Goal: Information Seeking & Learning: Learn about a topic

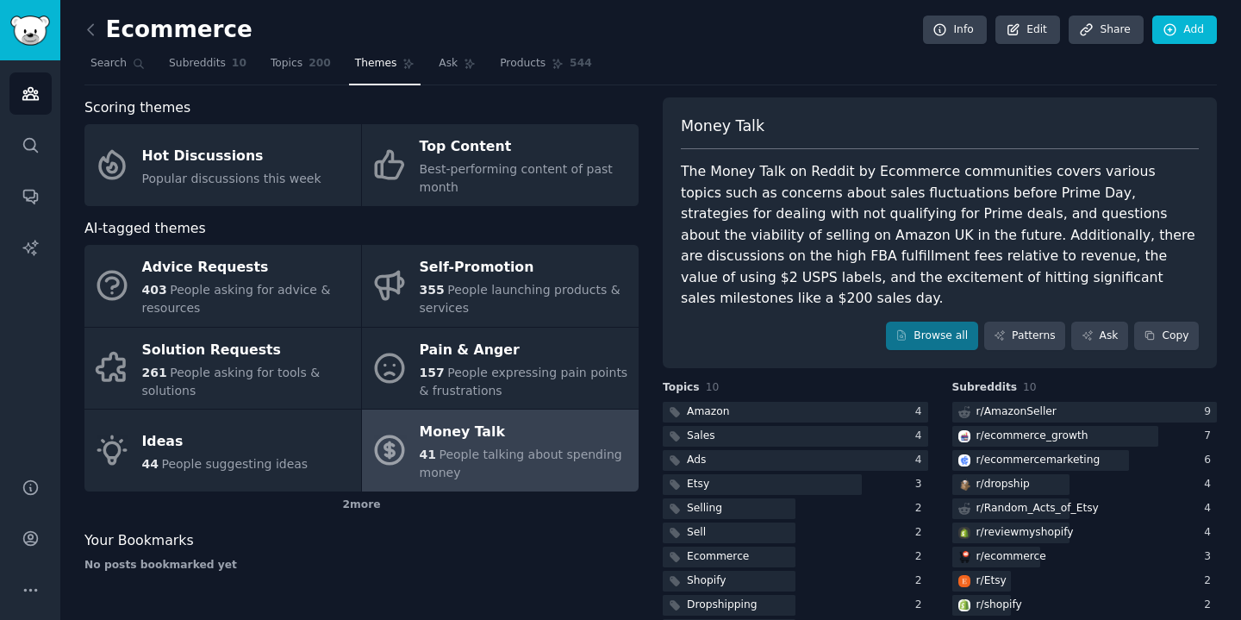
scroll to position [26, 0]
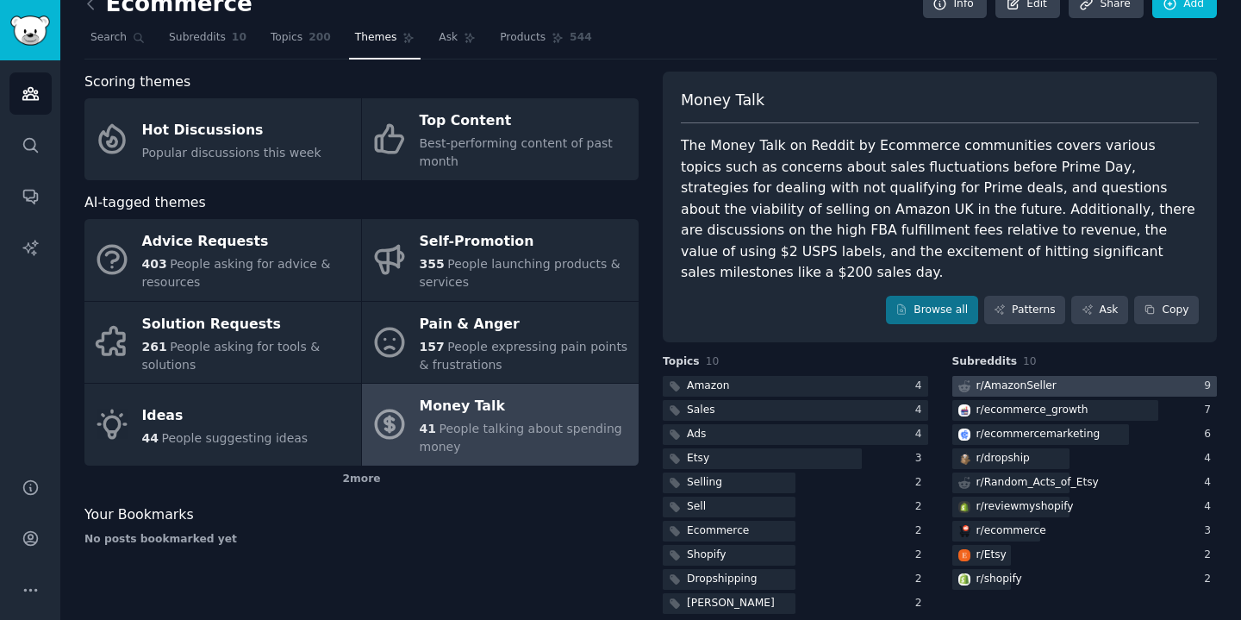
click at [1015, 378] on div "r/ AmazonSeller" at bounding box center [1017, 386] width 80 height 16
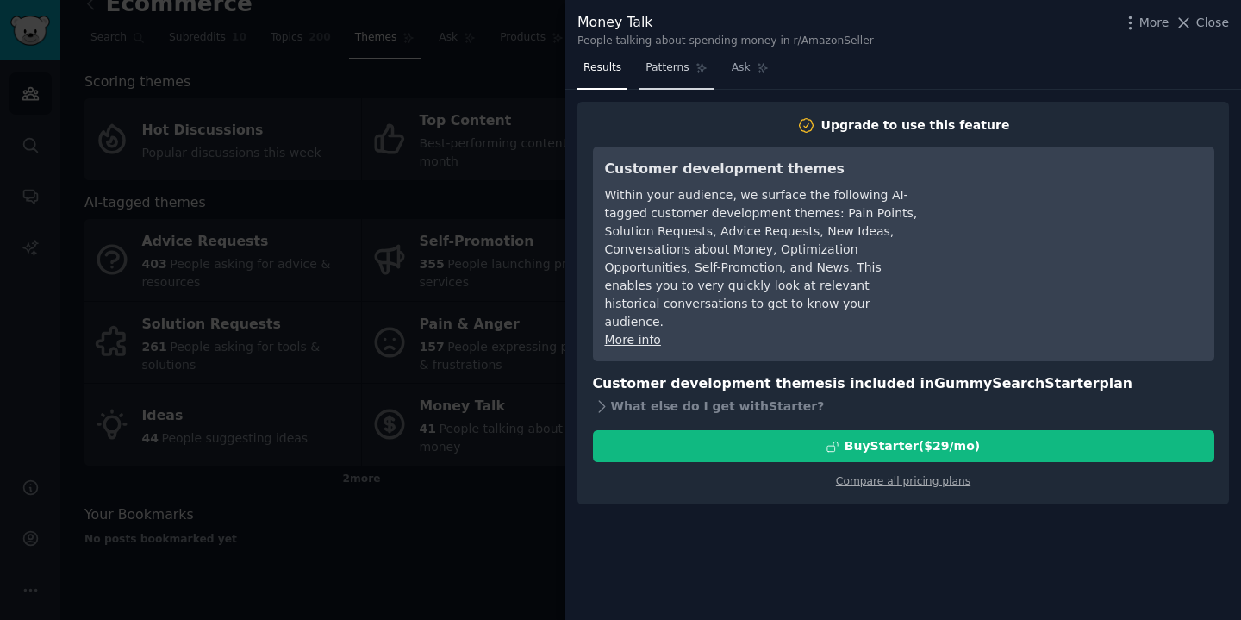
click at [672, 73] on span "Patterns" at bounding box center [667, 68] width 43 height 16
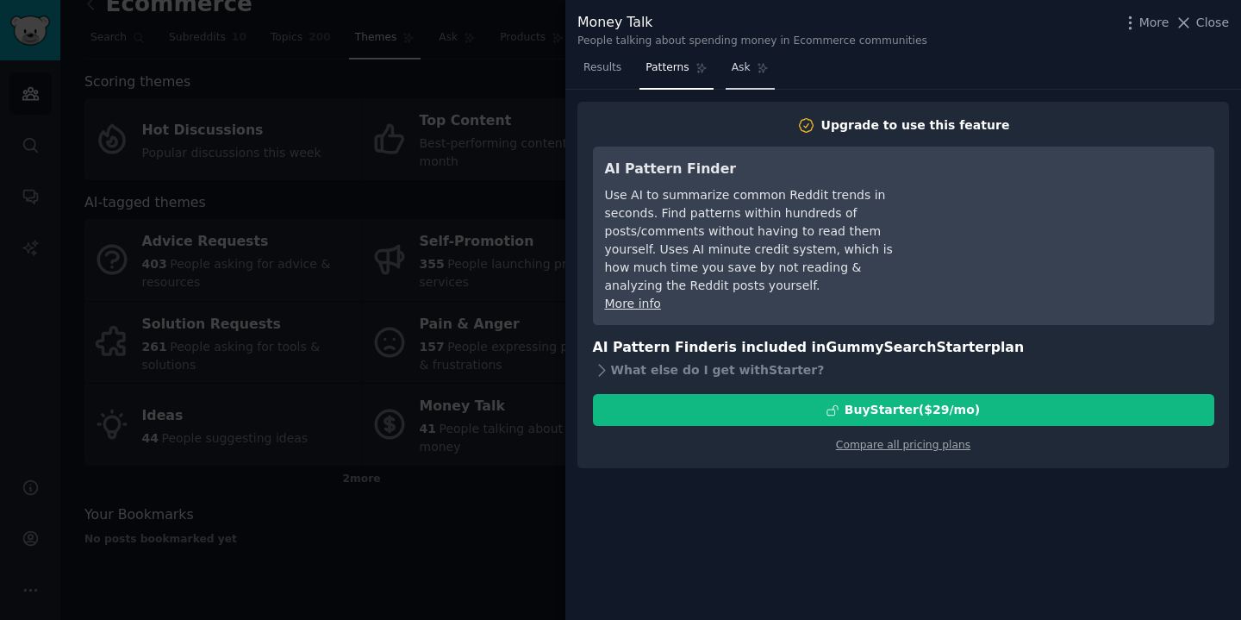
click at [733, 72] on span "Ask" at bounding box center [741, 68] width 19 height 16
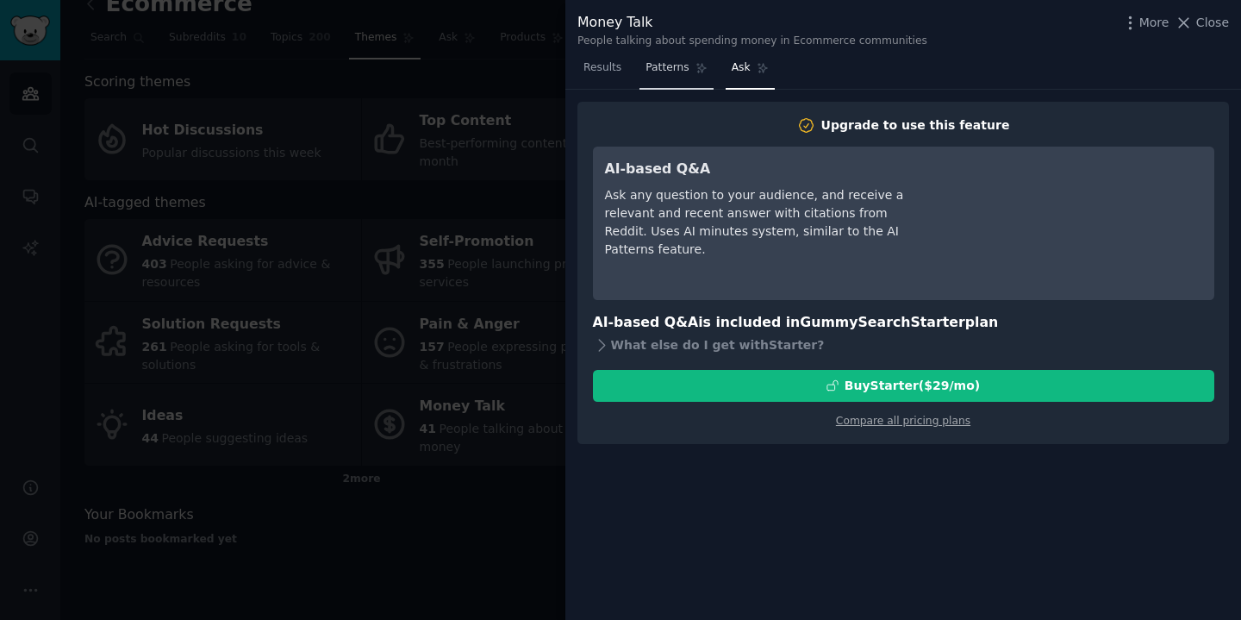
click at [686, 70] on span "Patterns" at bounding box center [667, 68] width 43 height 16
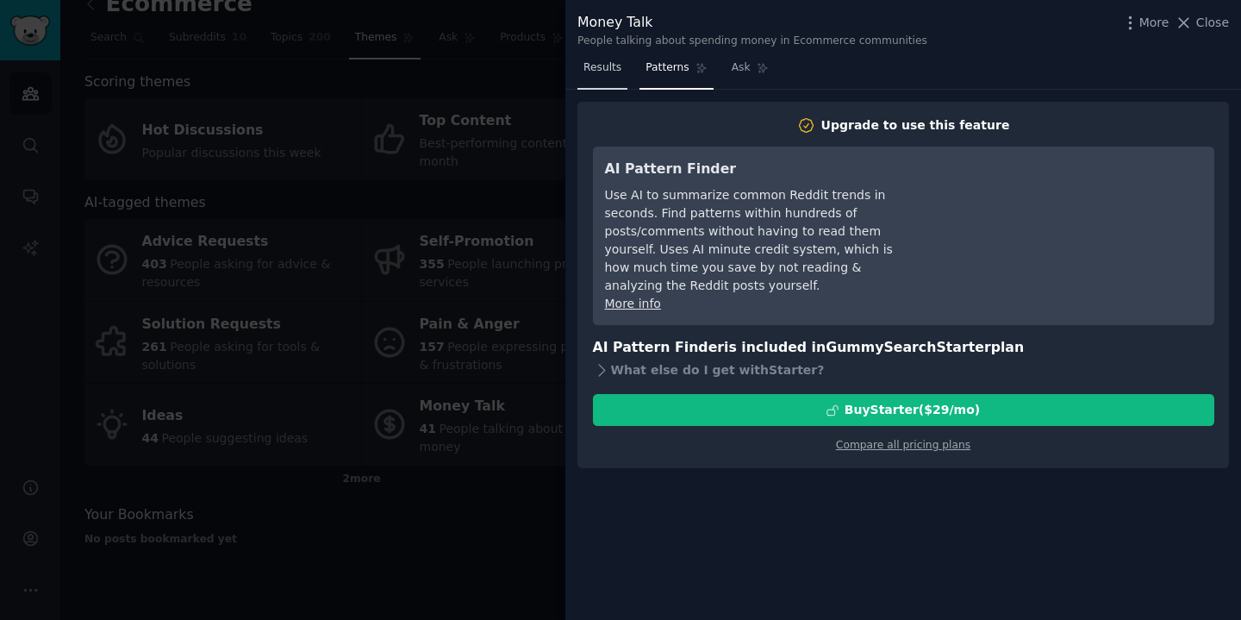
click at [587, 77] on link "Results" at bounding box center [602, 71] width 50 height 35
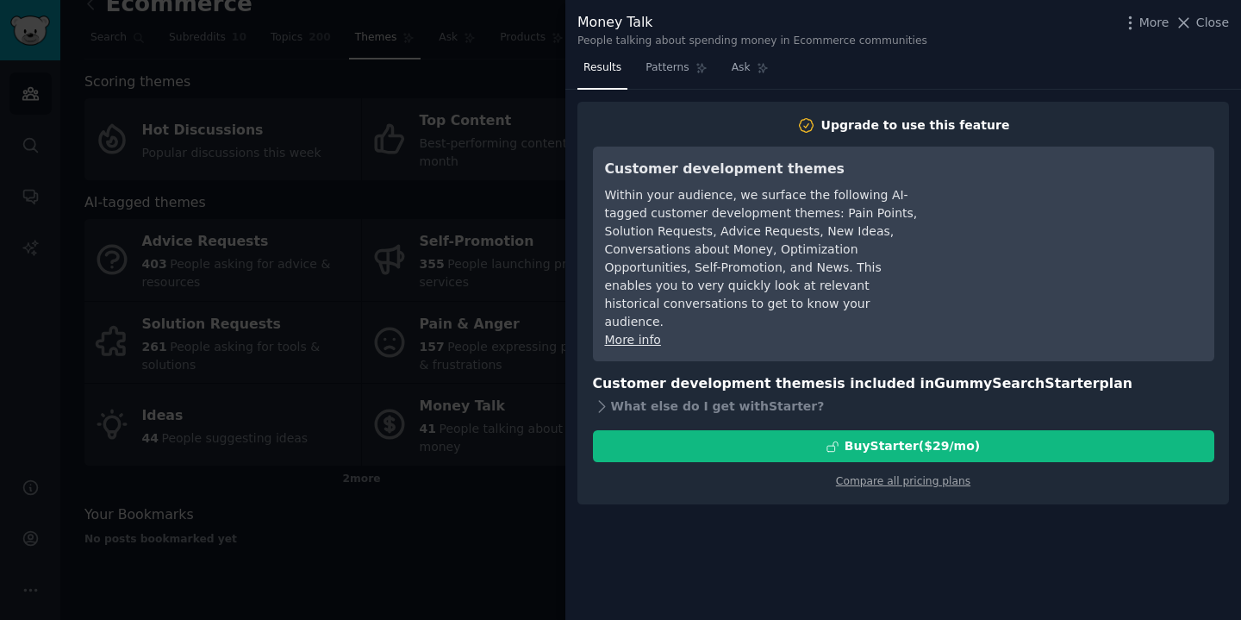
click at [491, 123] on div at bounding box center [620, 310] width 1241 height 620
